Goal: Task Accomplishment & Management: Use online tool/utility

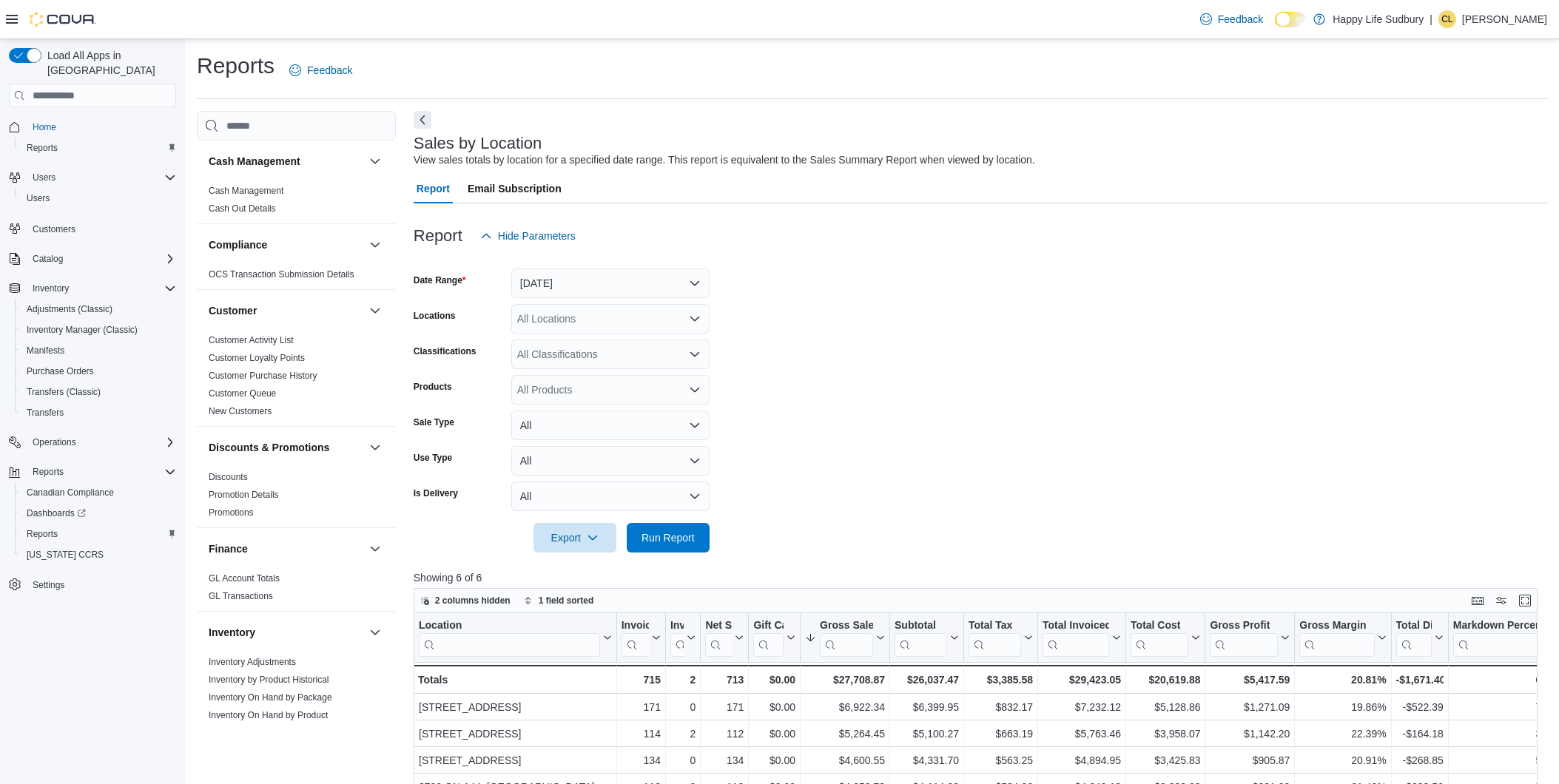
scroll to position [165, 0]
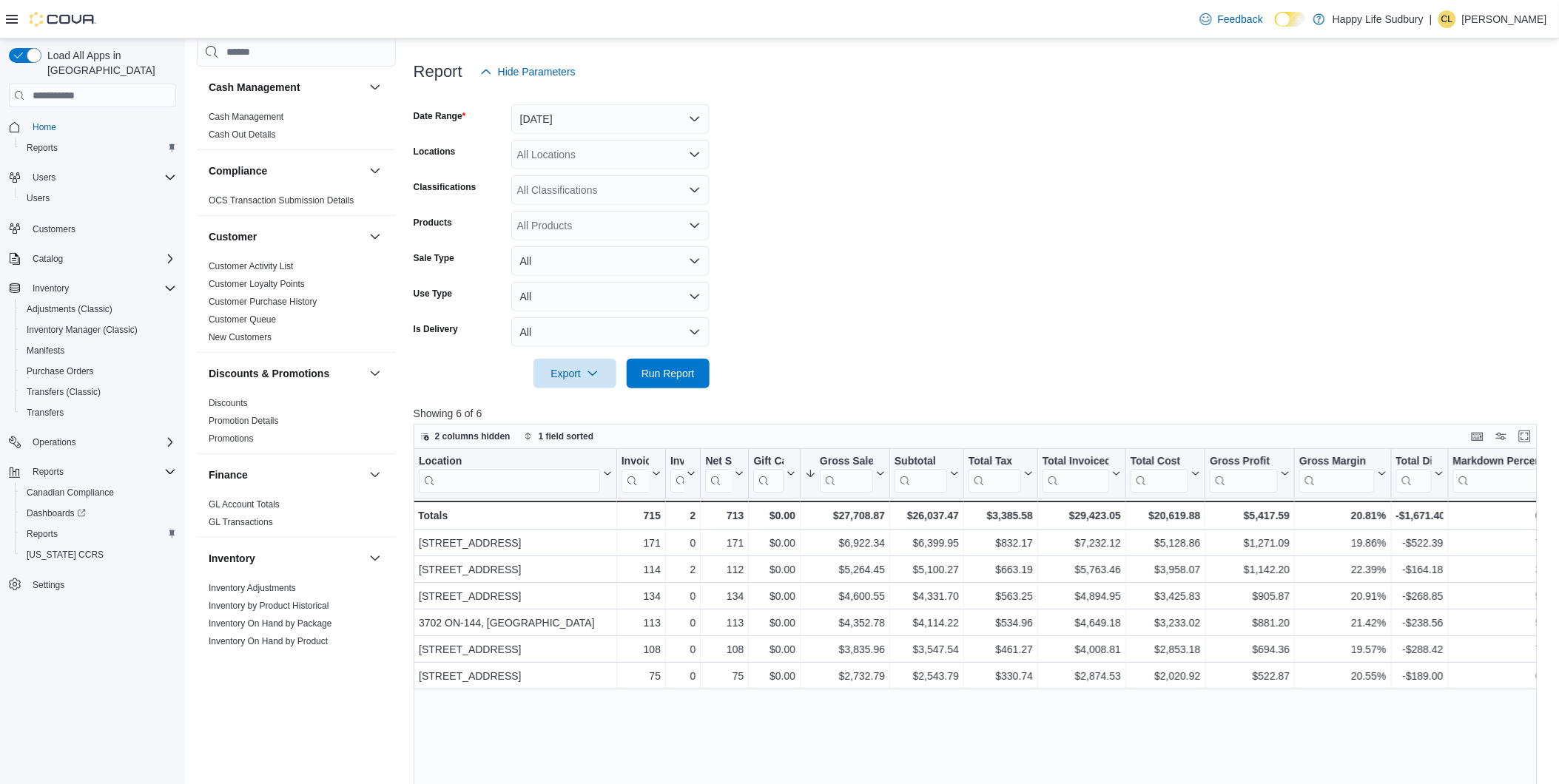
click at [884, 202] on form "Date Range Today Locations All Locations Classifications All Classifications Pr…" at bounding box center [980, 237] width 1135 height 302
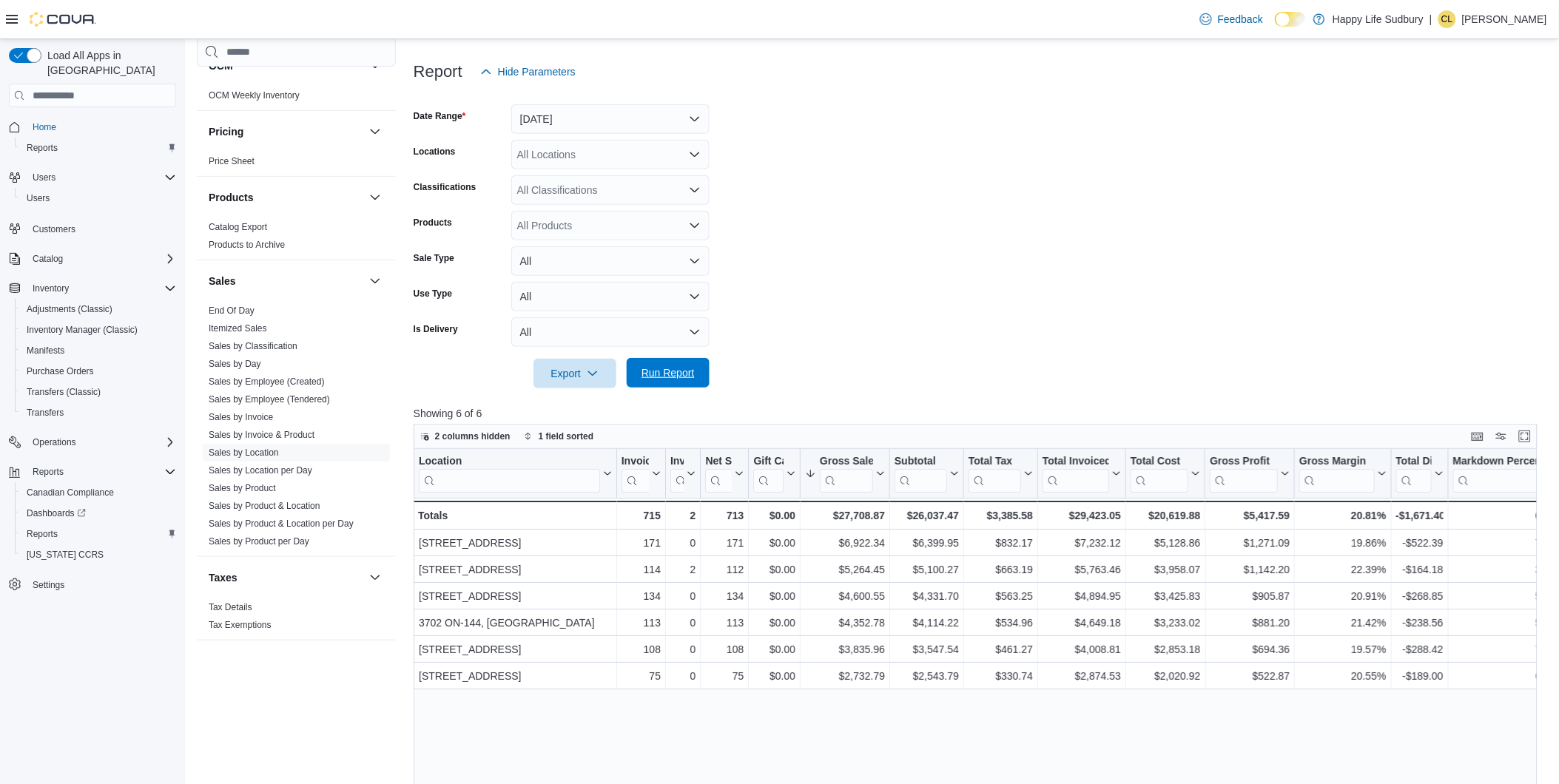
click at [674, 379] on span "Run Report" at bounding box center [668, 372] width 53 height 15
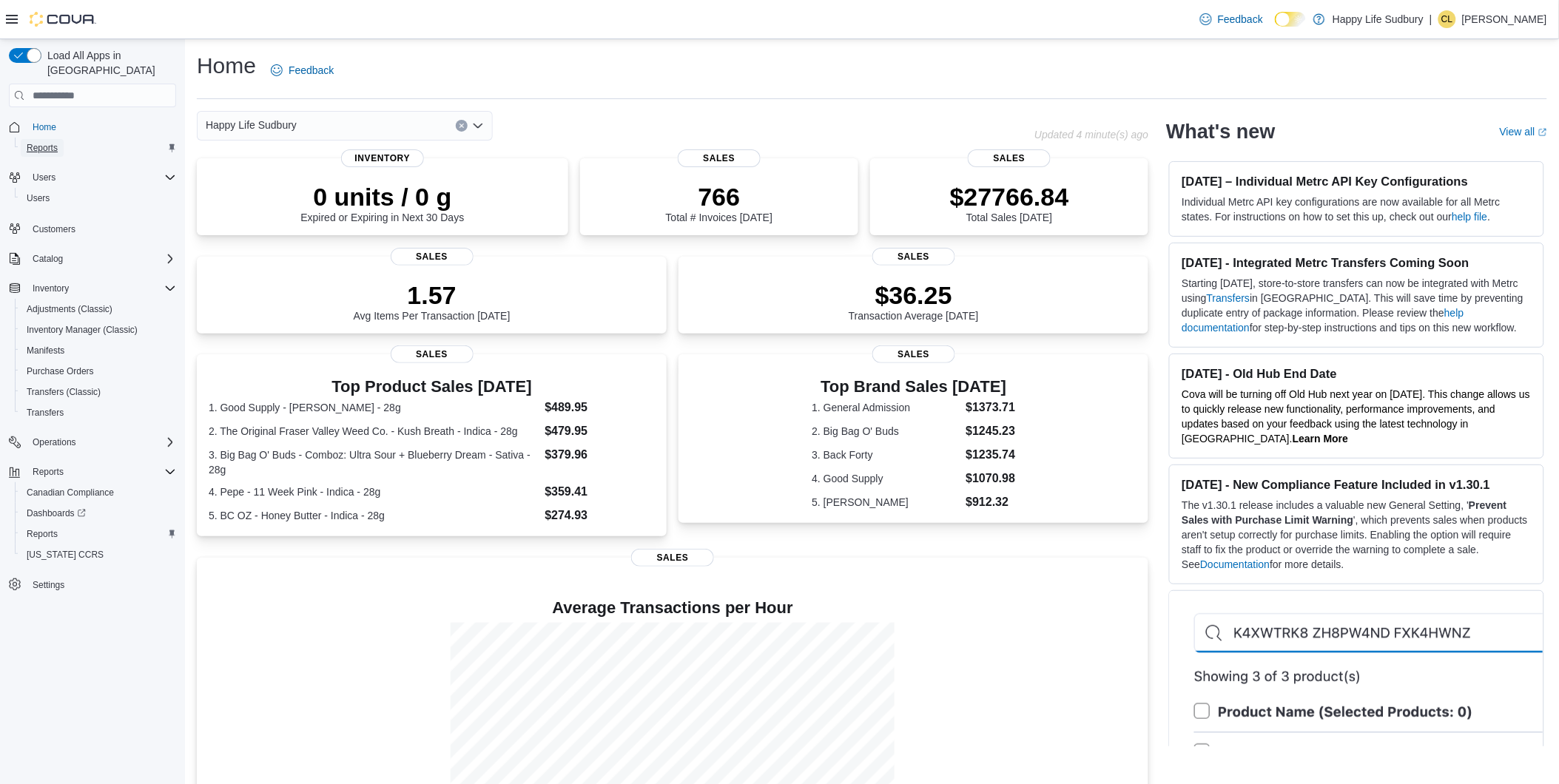
click at [49, 142] on span "Reports" at bounding box center [42, 148] width 31 height 12
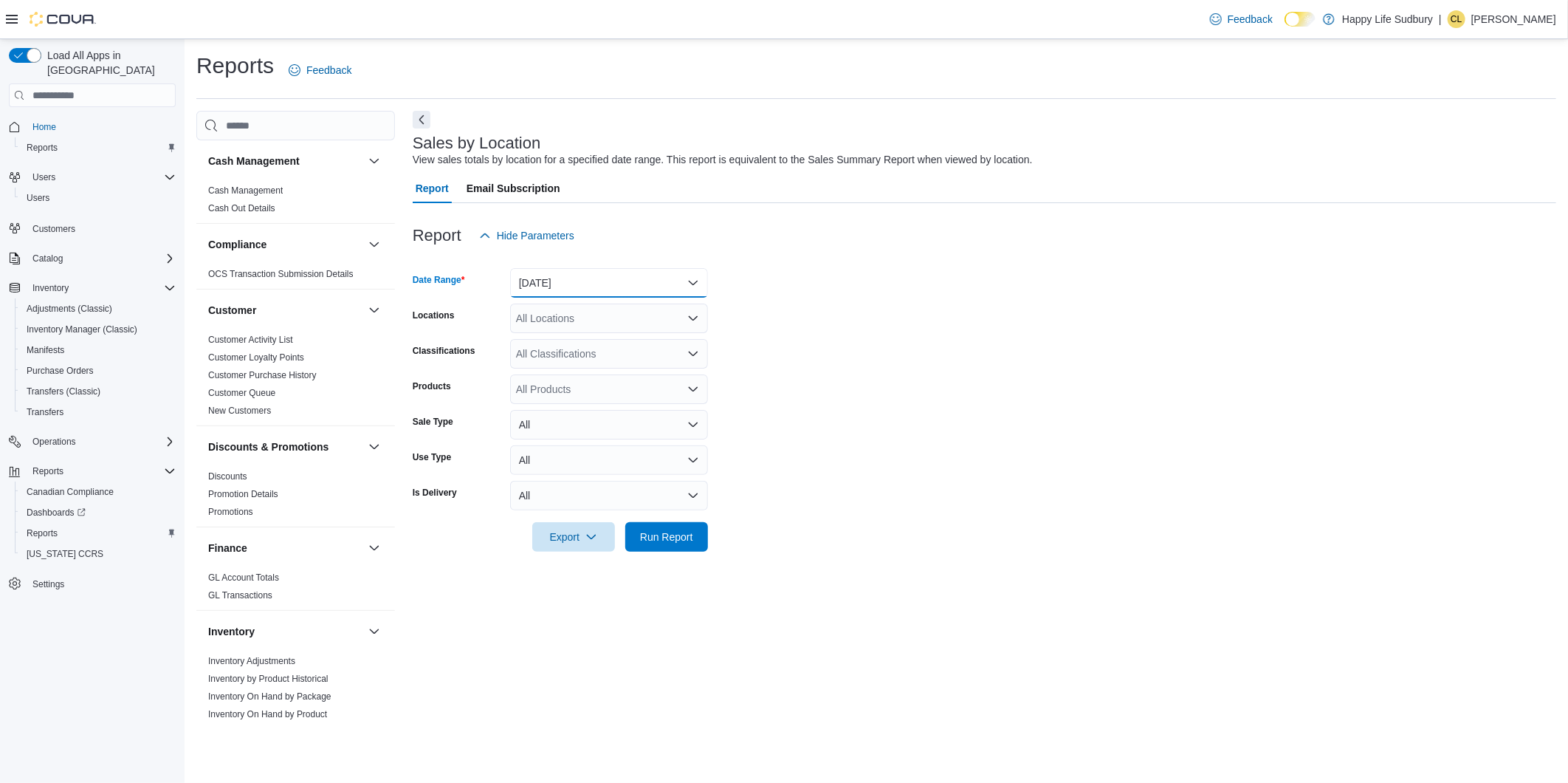
click at [631, 294] on button "Yesterday" at bounding box center [608, 282] width 198 height 30
click at [592, 342] on span "Today" at bounding box center [618, 341] width 169 height 18
click at [677, 540] on span "Run Report" at bounding box center [666, 536] width 53 height 15
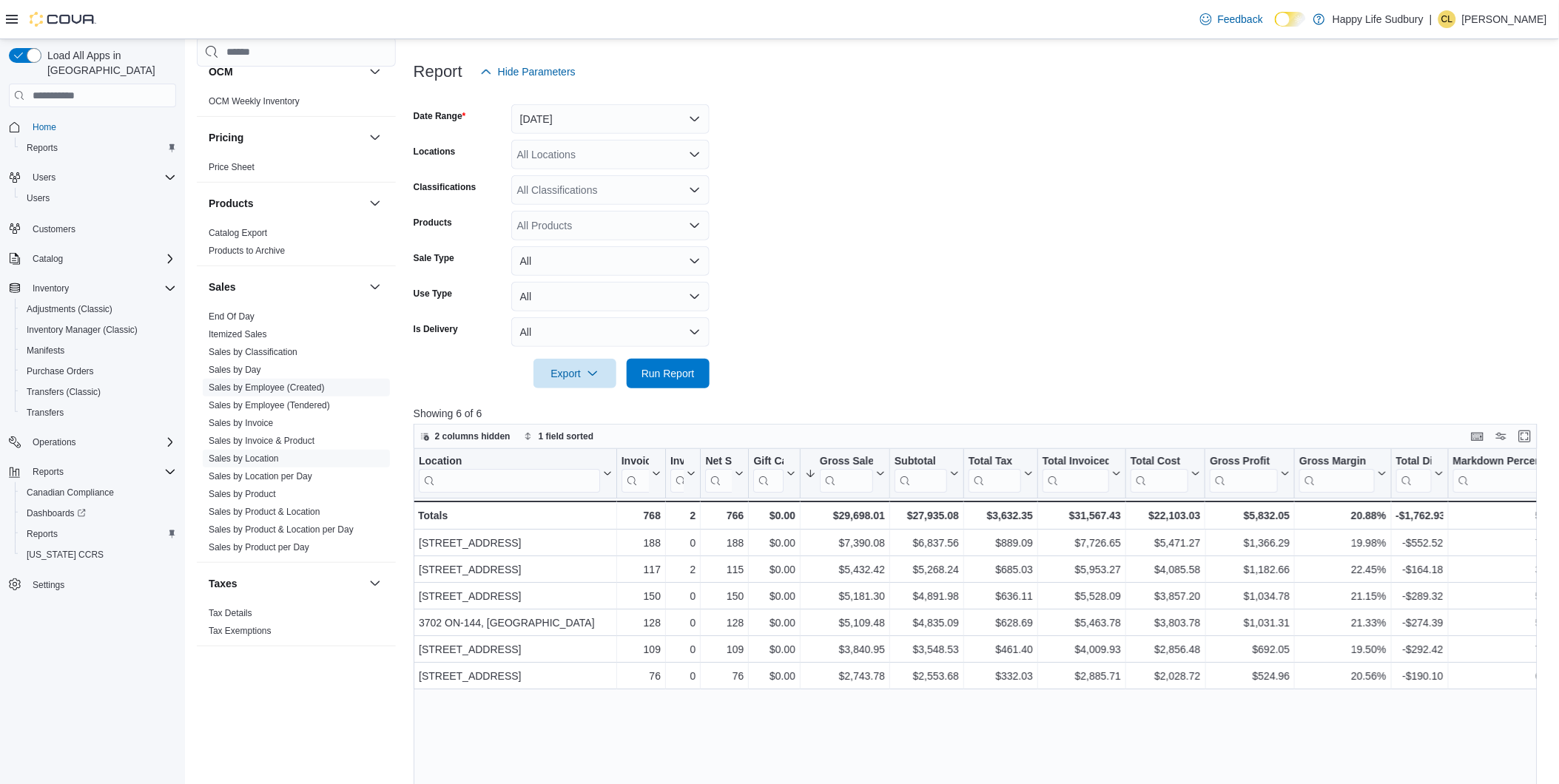
scroll to position [819, 0]
drag, startPoint x: 233, startPoint y: 309, endPoint x: 260, endPoint y: 322, distance: 30.0
click at [233, 309] on link "End Of Day" at bounding box center [231, 310] width 46 height 10
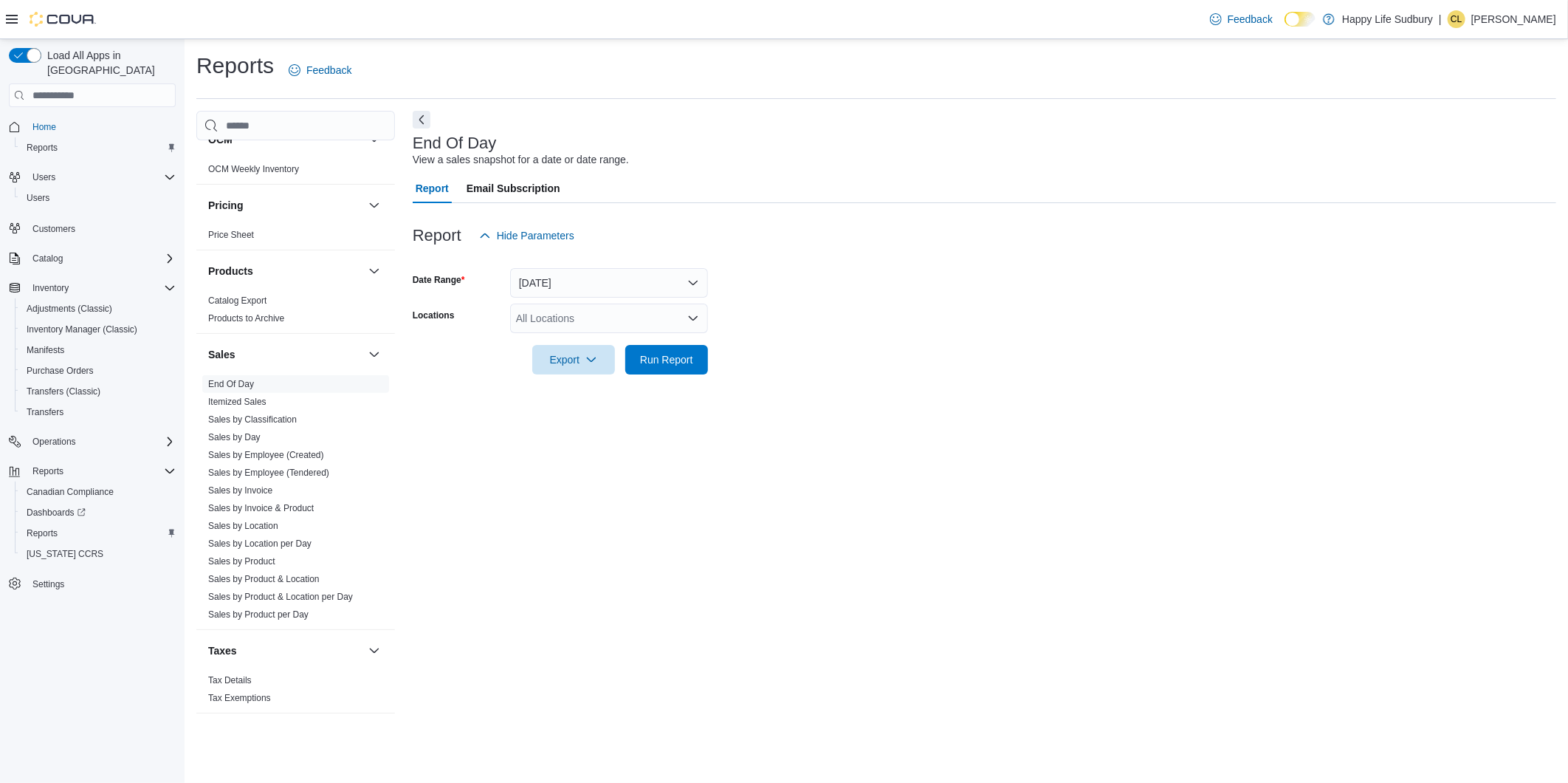
click at [658, 318] on div "All Locations" at bounding box center [608, 318] width 198 height 30
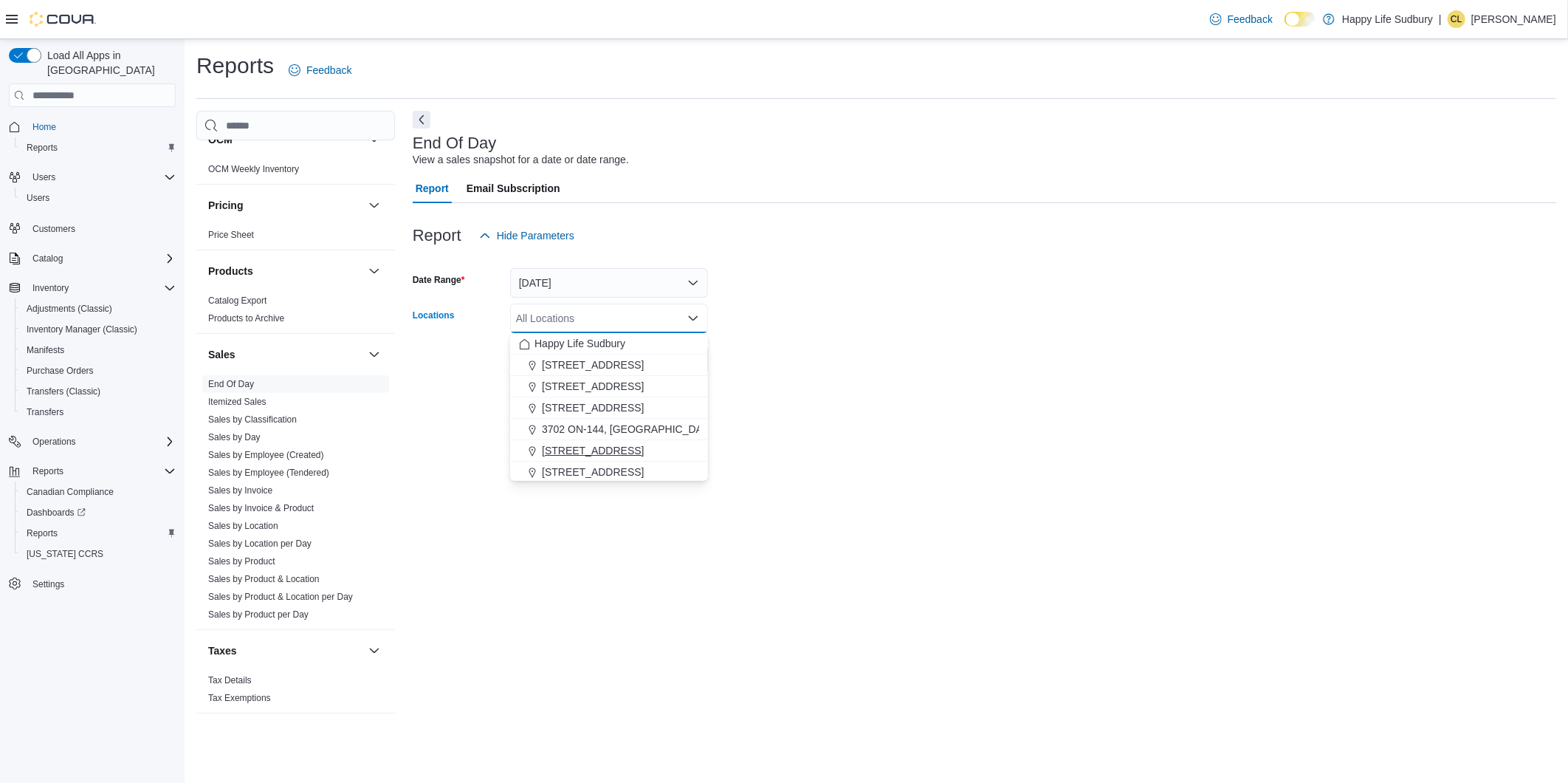
click at [644, 447] on span "387 Centre St, Espanola" at bounding box center [593, 450] width 102 height 15
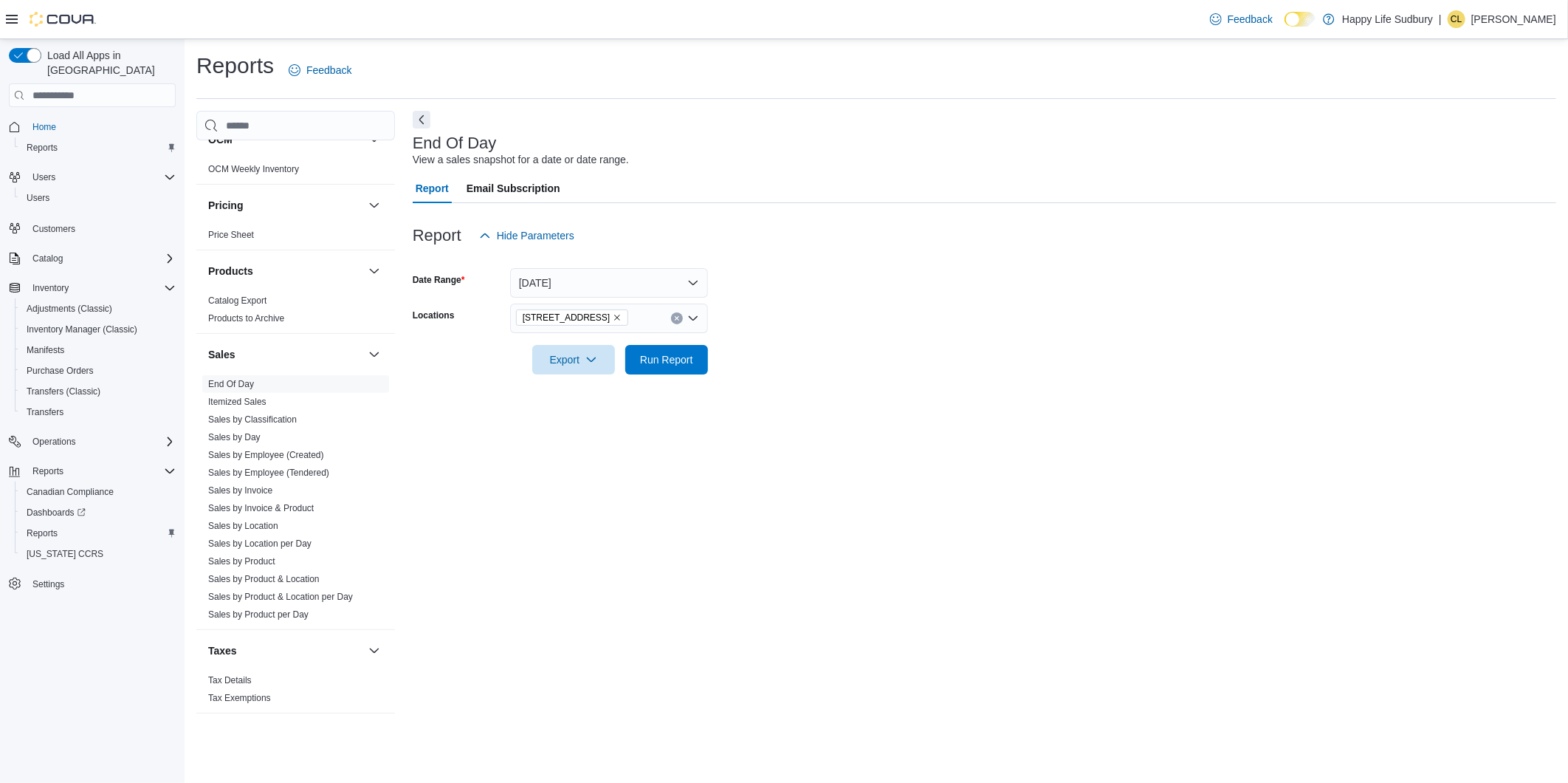
click at [850, 322] on form "Date Range Today Locations 387 Centre St, Espanola Export Run Report" at bounding box center [984, 312] width 1144 height 124
click at [676, 354] on span "Run Report" at bounding box center [666, 359] width 53 height 15
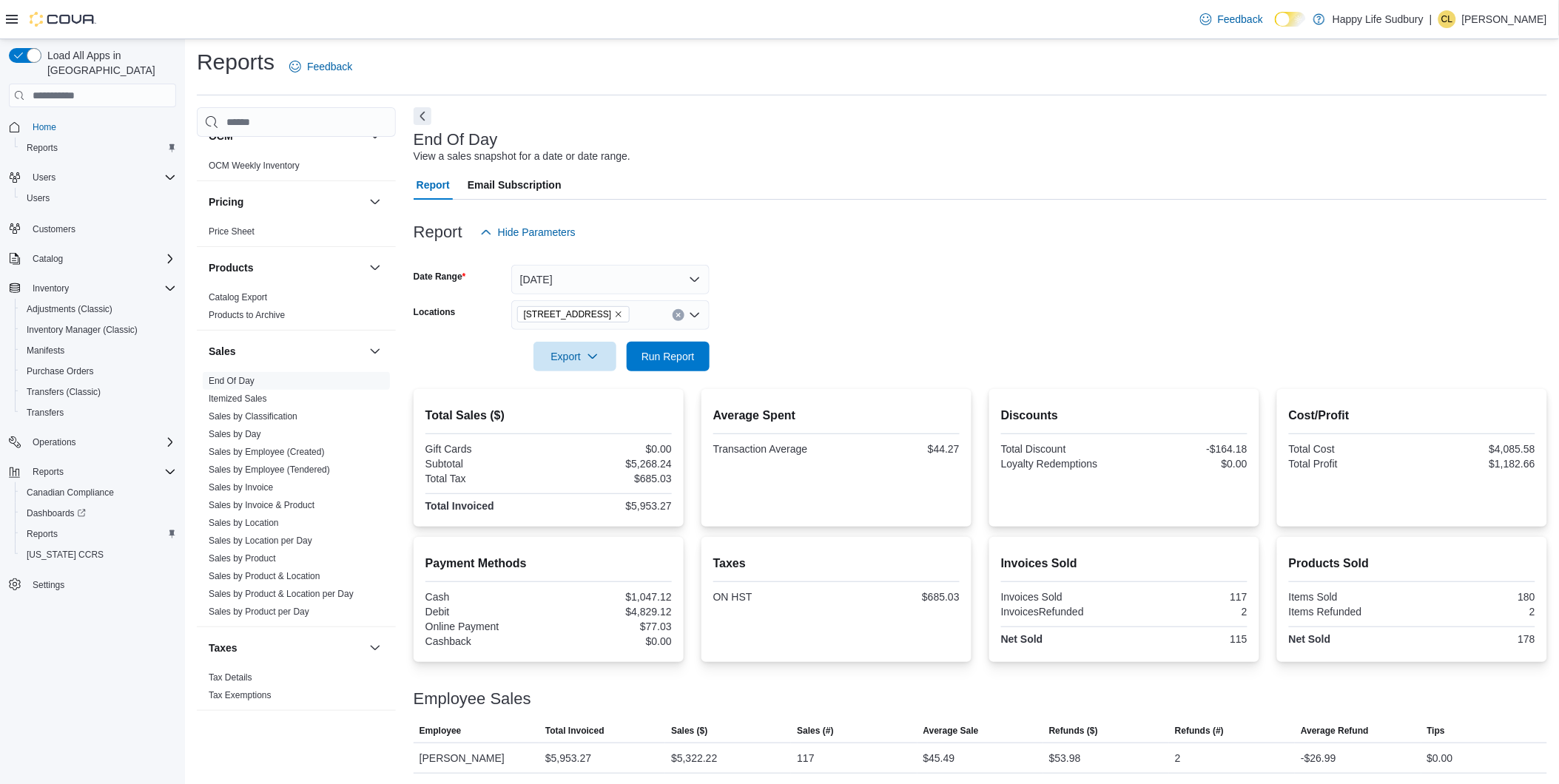
scroll to position [4, 0]
click at [590, 356] on icon "button" at bounding box center [592, 355] width 12 height 12
click at [835, 304] on form "Date Range Today Locations 387 Centre St, Espanola Export Run Report" at bounding box center [980, 308] width 1133 height 124
click at [671, 355] on span "Run Report" at bounding box center [668, 355] width 53 height 15
click at [595, 358] on icon "button" at bounding box center [592, 355] width 12 height 12
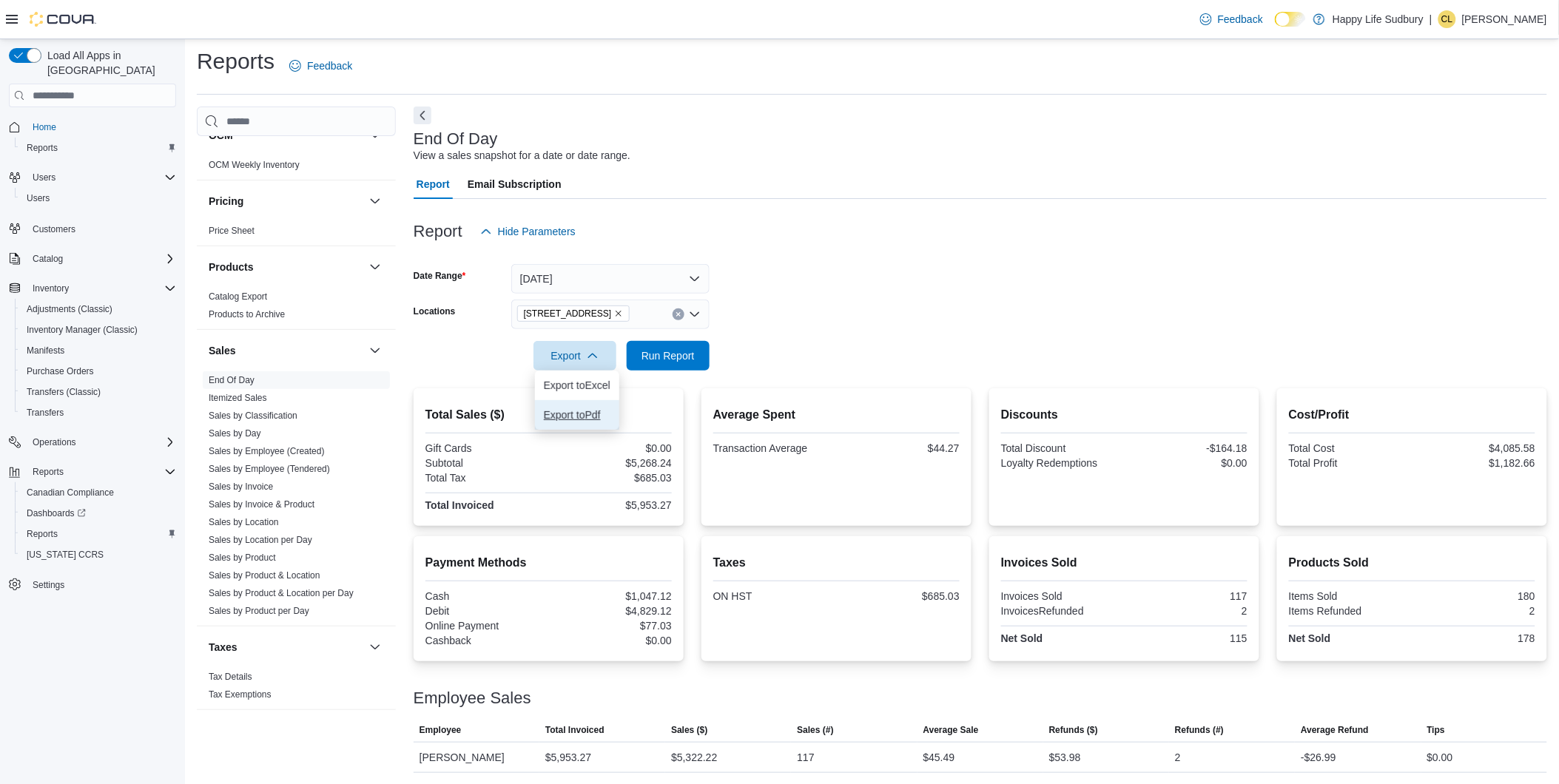
click at [586, 404] on button "Export to Pdf" at bounding box center [577, 415] width 84 height 30
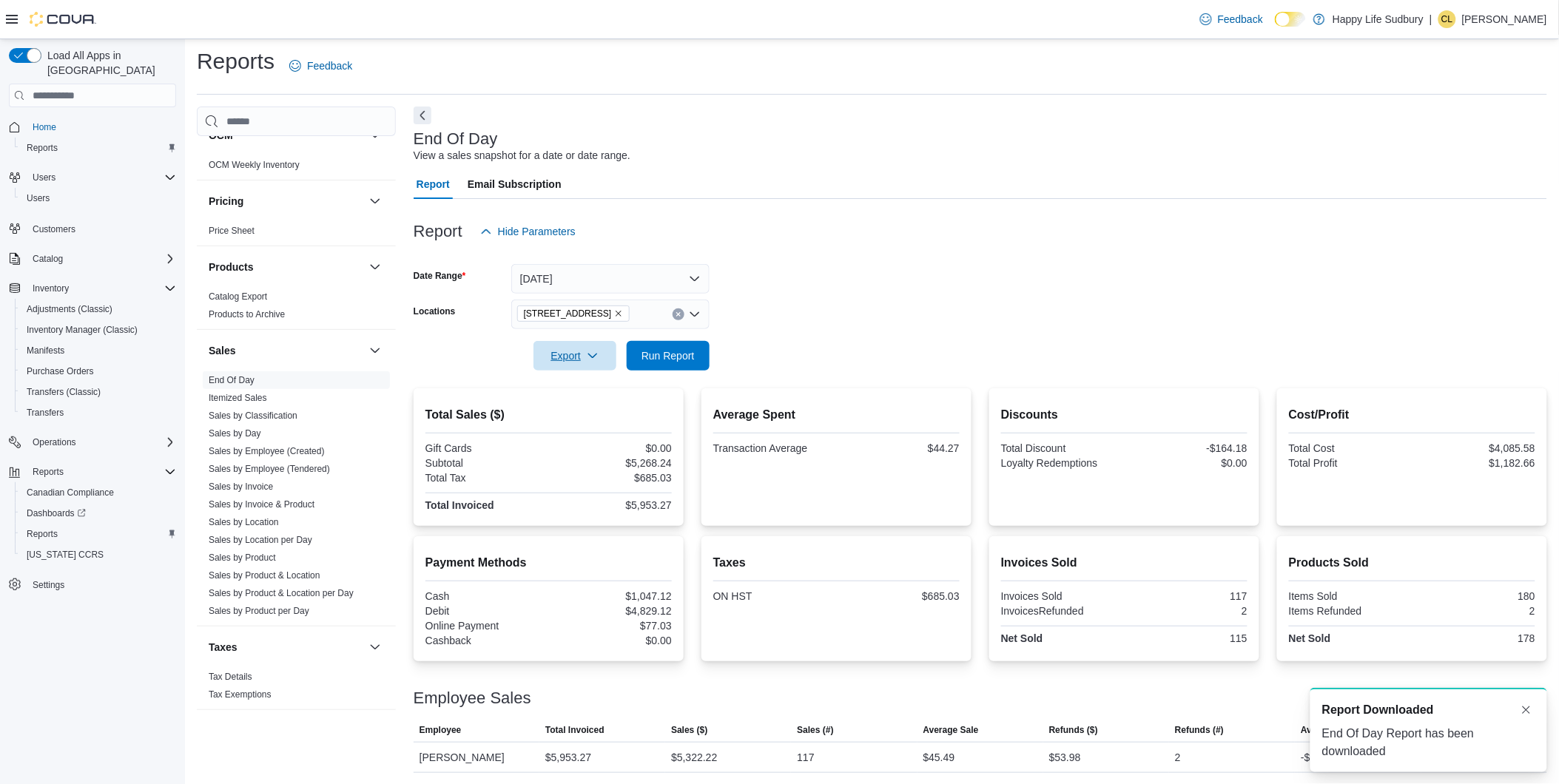
scroll to position [0, 0]
